Goal: Information Seeking & Learning: Learn about a topic

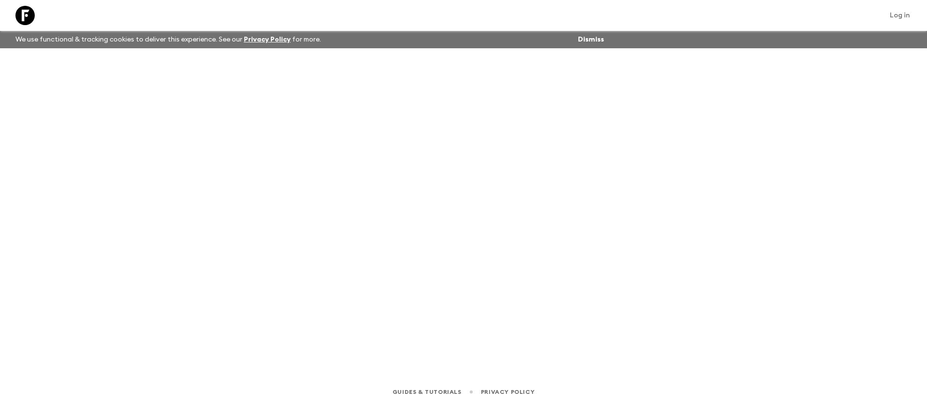
click at [29, 15] on icon at bounding box center [24, 15] width 19 height 19
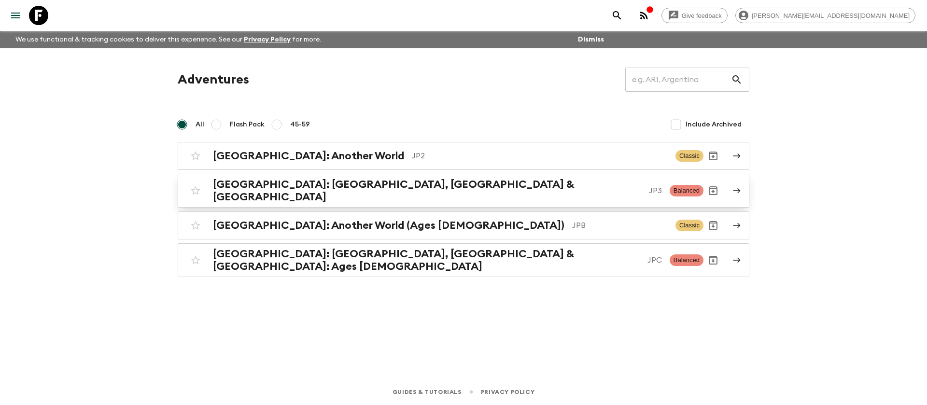
click at [649, 187] on p "JP3" at bounding box center [655, 191] width 13 height 12
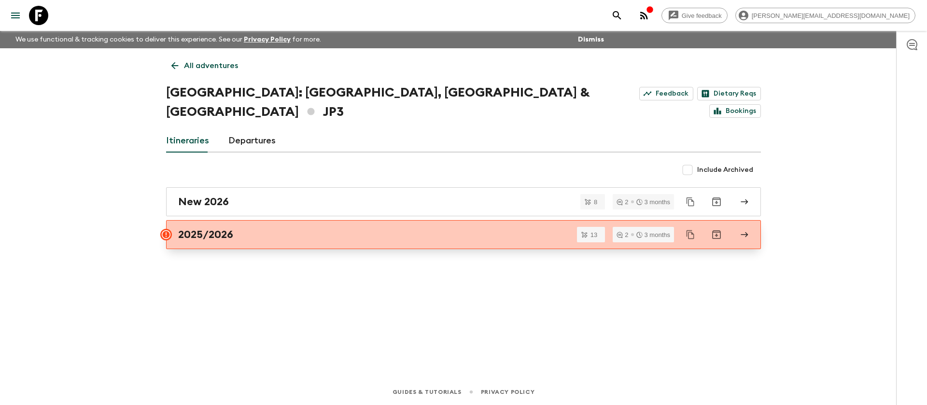
click at [370, 220] on link "2025/2026" at bounding box center [463, 234] width 595 height 29
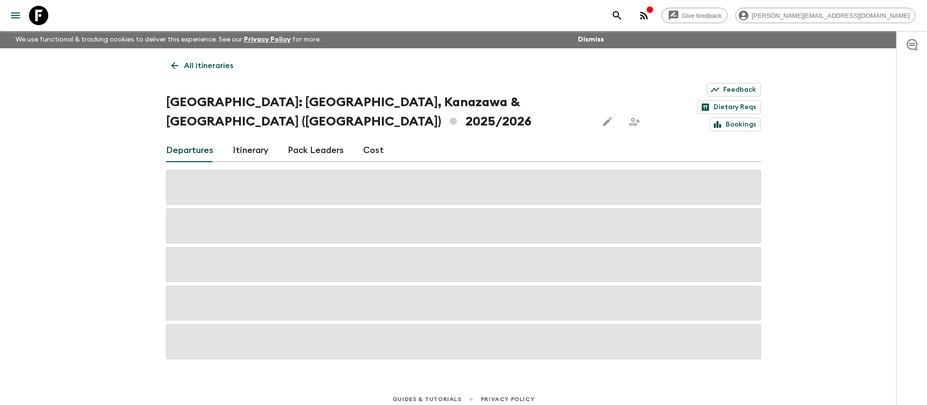
click at [375, 139] on link "Cost" at bounding box center [373, 150] width 21 height 23
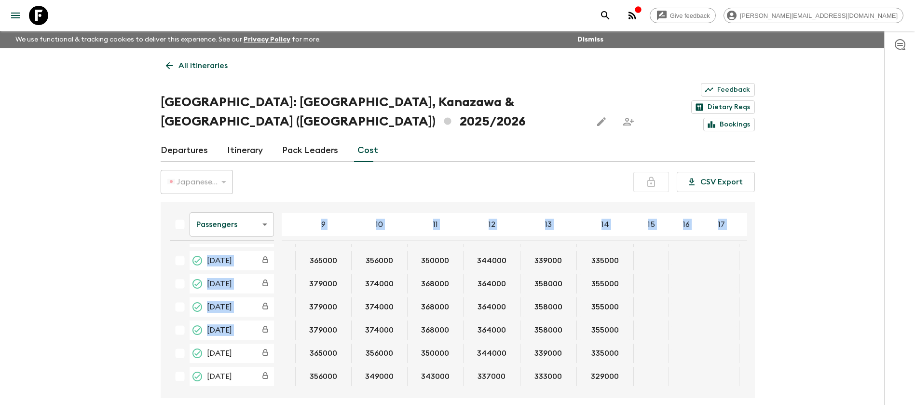
scroll to position [163, 292]
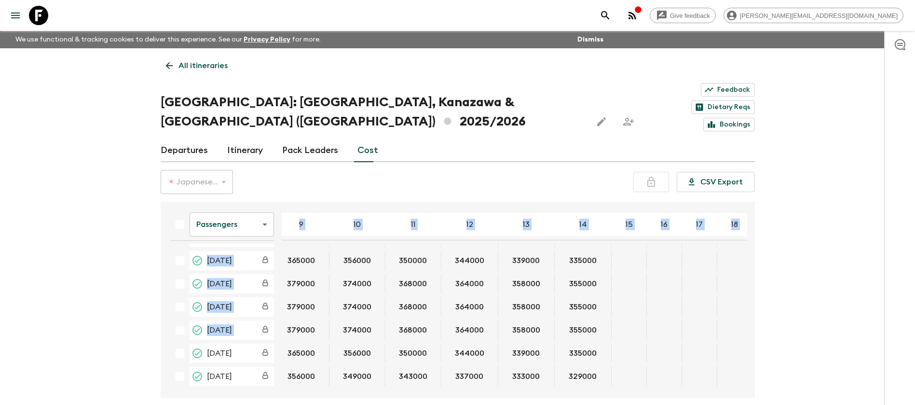
drag, startPoint x: 747, startPoint y: 289, endPoint x: 747, endPoint y: 275, distance: 14.0
click at [747, 275] on div "Passengers passengersCost ​ 4 5 6 7 8 9 10 11 12 13 14 15 16 17 18 [DATE] 39933…" at bounding box center [458, 300] width 595 height 196
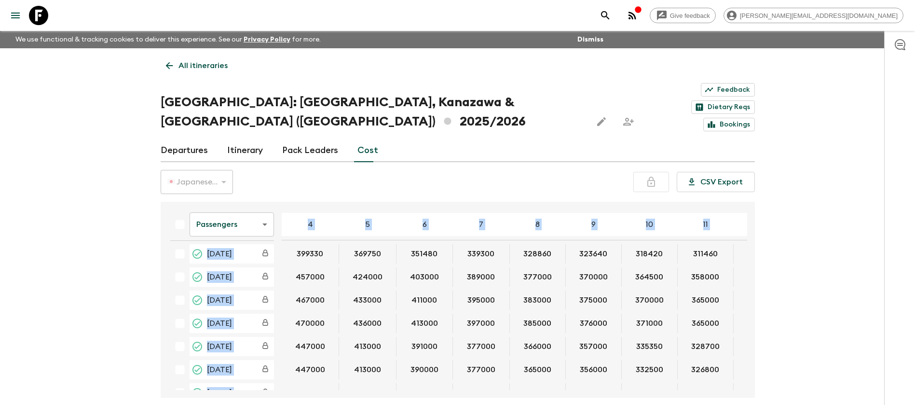
scroll to position [0, 0]
